Goal: Transaction & Acquisition: Purchase product/service

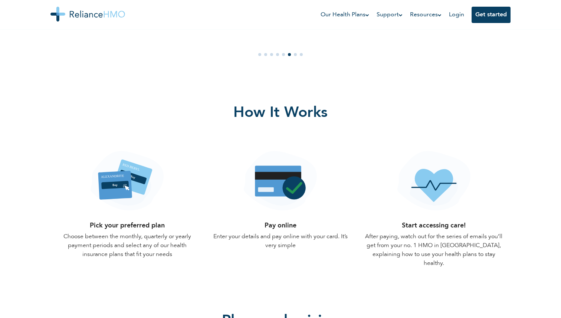
scroll to position [625, 0]
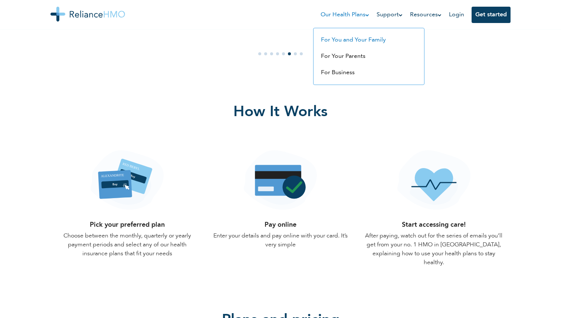
click at [345, 41] on link "For You and Your Family" at bounding box center [353, 40] width 65 height 6
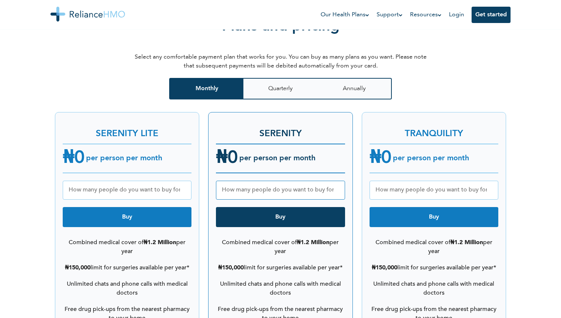
scroll to position [854, 0]
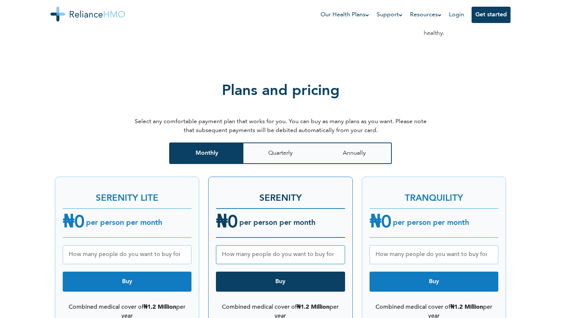
click at [151, 238] on div at bounding box center [127, 251] width 129 height 26
click at [146, 250] on input "number" at bounding box center [127, 254] width 129 height 19
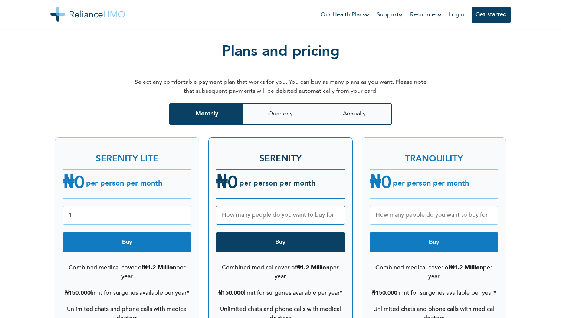
scroll to position [897, 0]
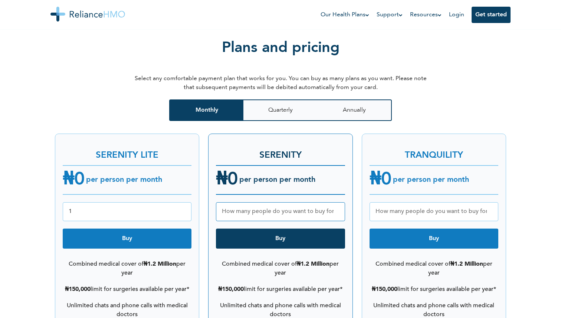
type input "1"
click at [129, 234] on button "Buy" at bounding box center [127, 238] width 129 height 20
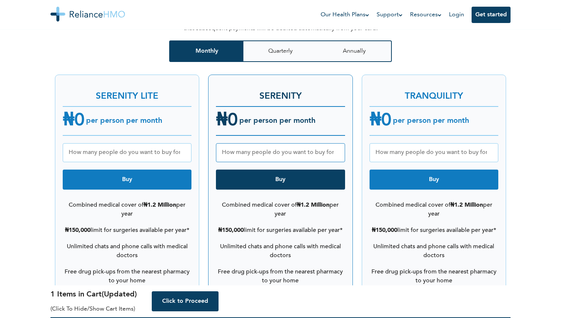
scroll to position [955, 0]
